Goal: Complete application form

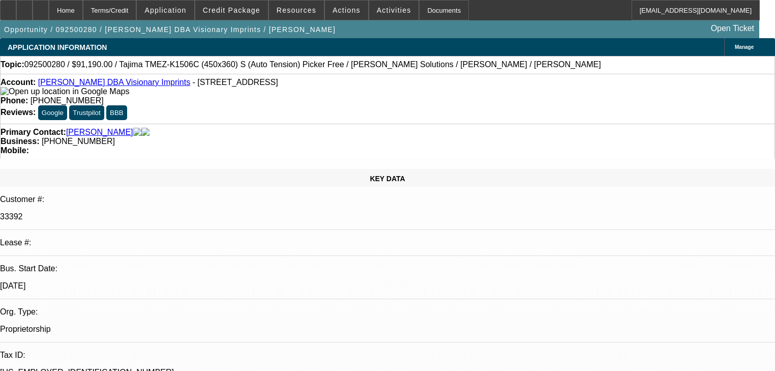
select select "0"
select select "2"
select select "0.1"
select select "4"
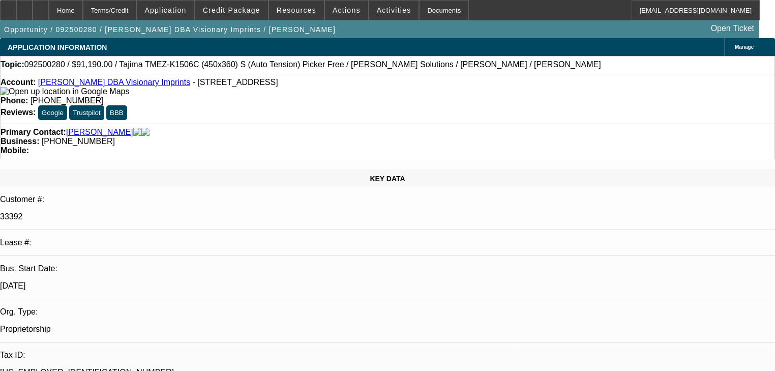
select select "0"
select select "2"
select select "0.1"
select select "4"
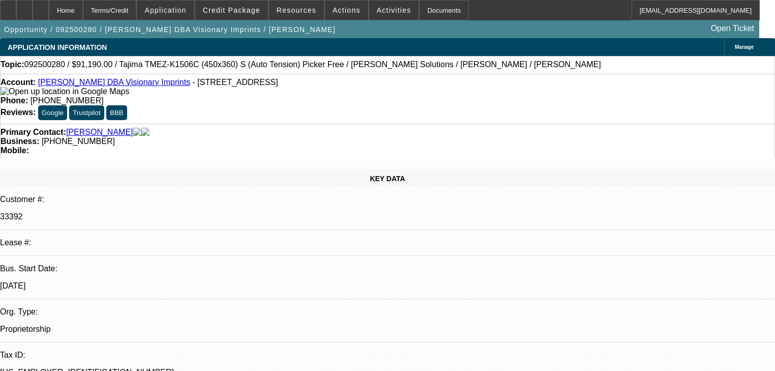
select select "0"
select select "2"
select select "0.1"
select select "4"
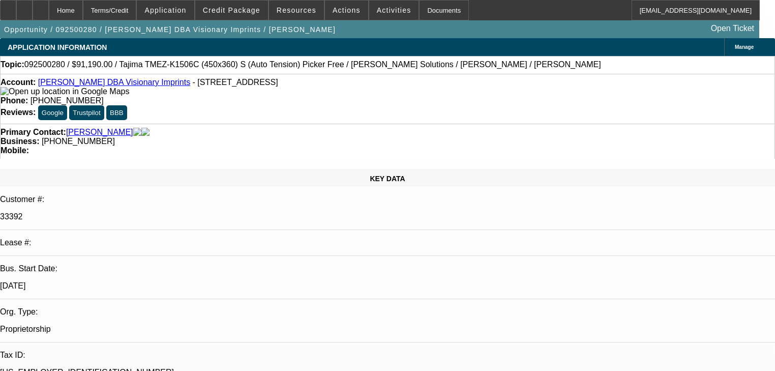
select select "0"
select select "0.1"
select select "4"
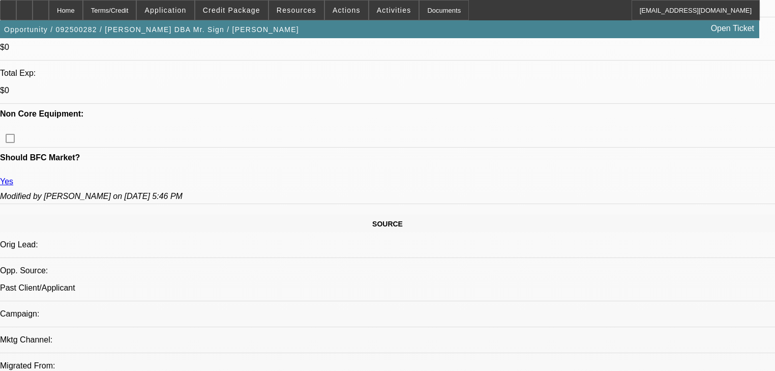
select select "0"
select select "0.1"
select select "4"
select select "0"
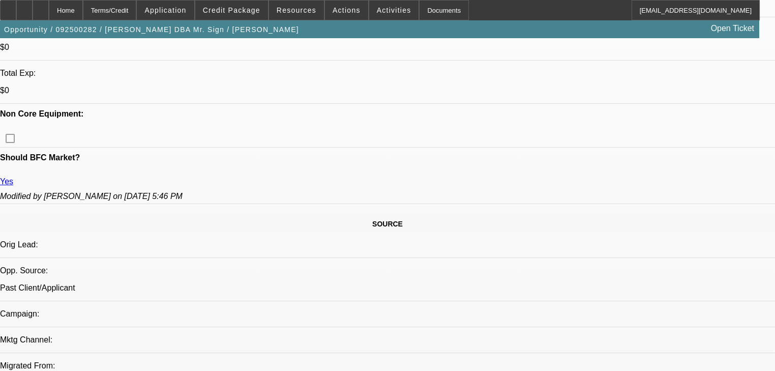
select select "0"
select select "0.1"
select select "4"
select select "0"
select select "2"
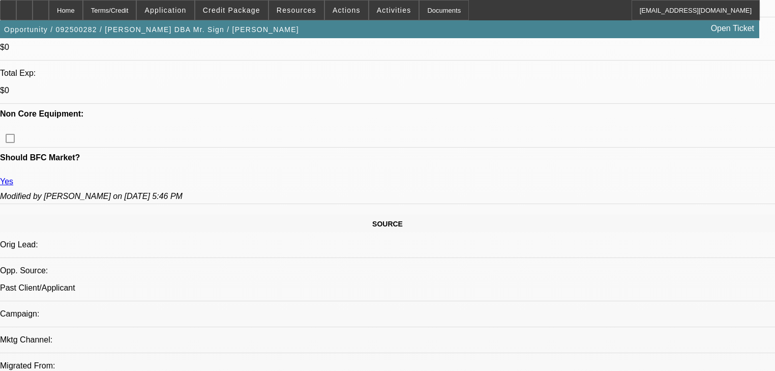
select select "2"
select select "0.1"
select select "4"
select select "0"
select select "2"
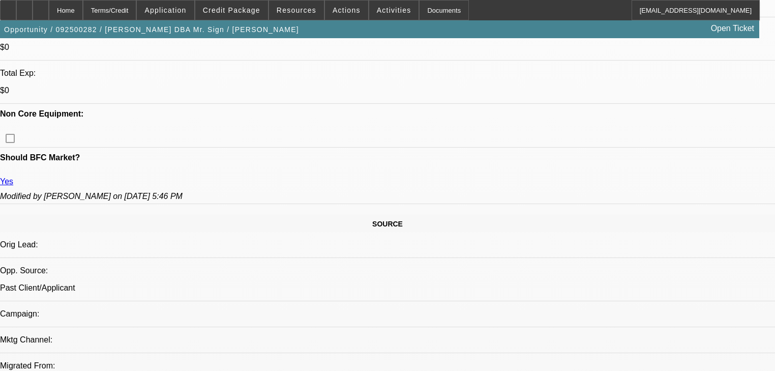
select select "2"
select select "0.1"
select select "4"
